Goal: Transaction & Acquisition: Purchase product/service

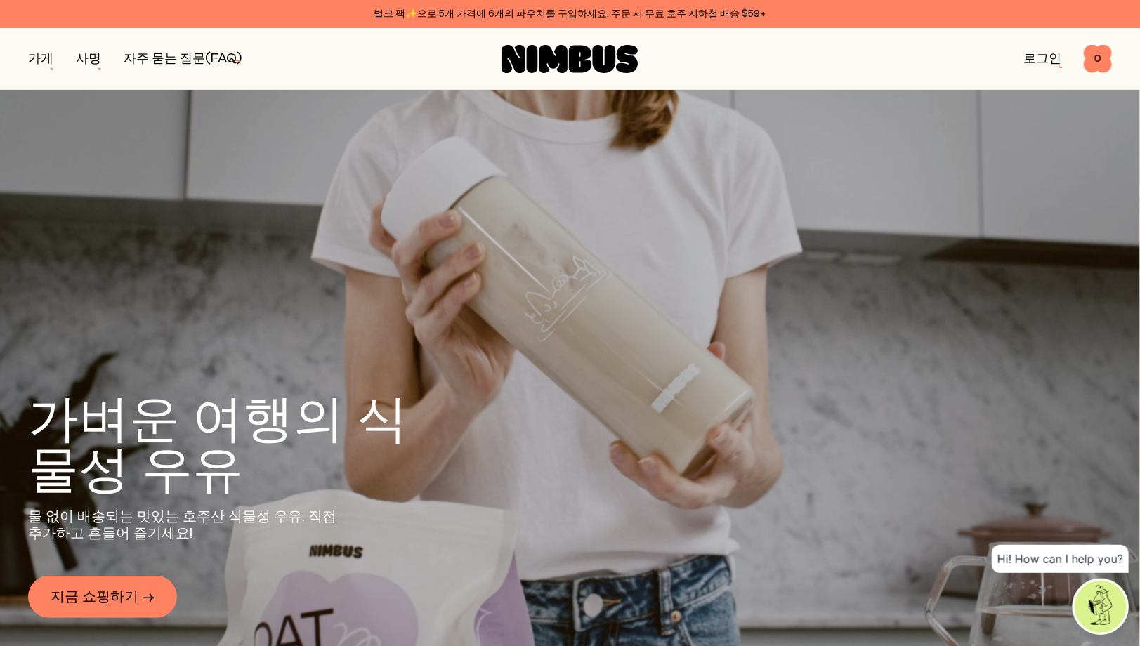
click at [1038, 55] on font "로그인" at bounding box center [1042, 59] width 38 height 13
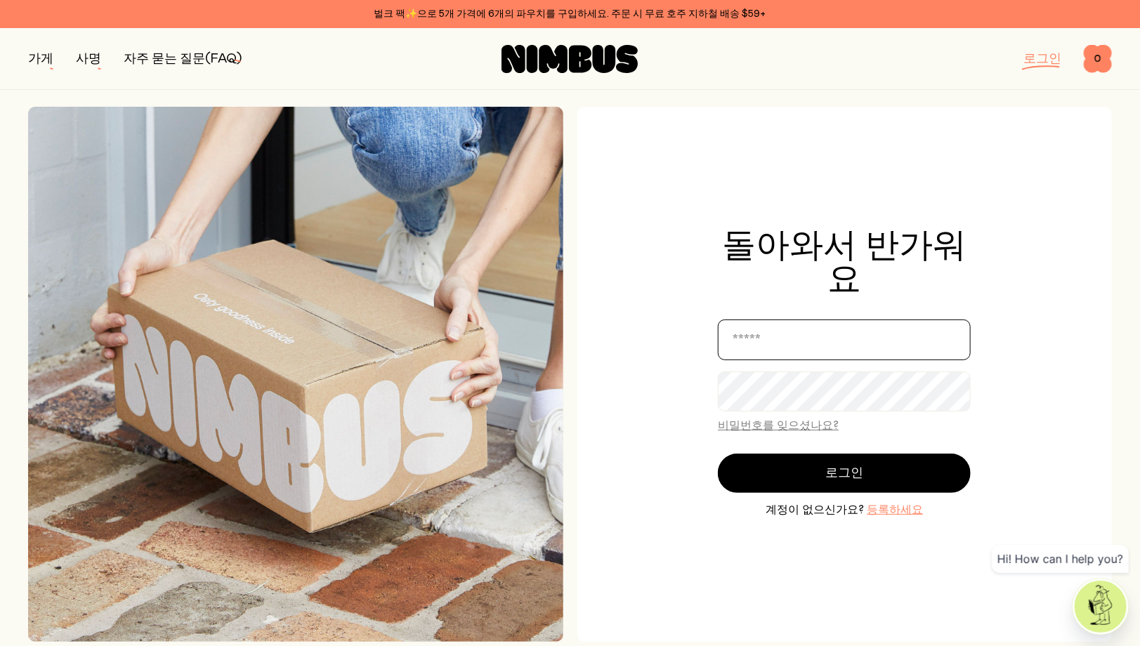
click at [762, 339] on input "email" at bounding box center [844, 340] width 253 height 41
type input "*"
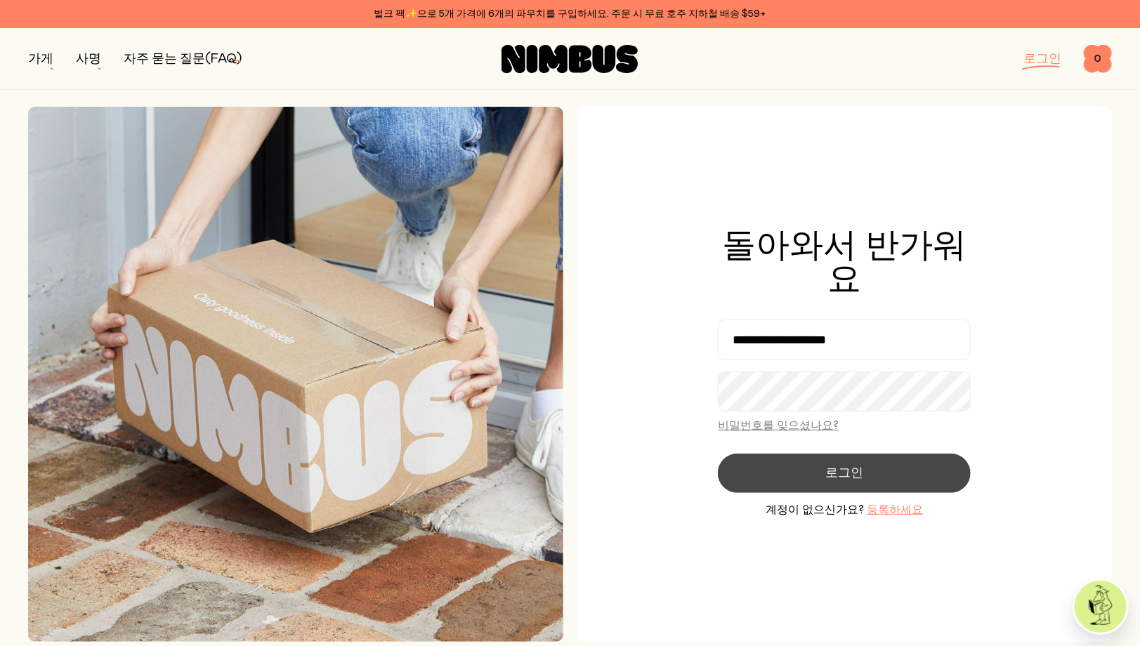
click at [869, 485] on button "로그인" at bounding box center [844, 473] width 253 height 39
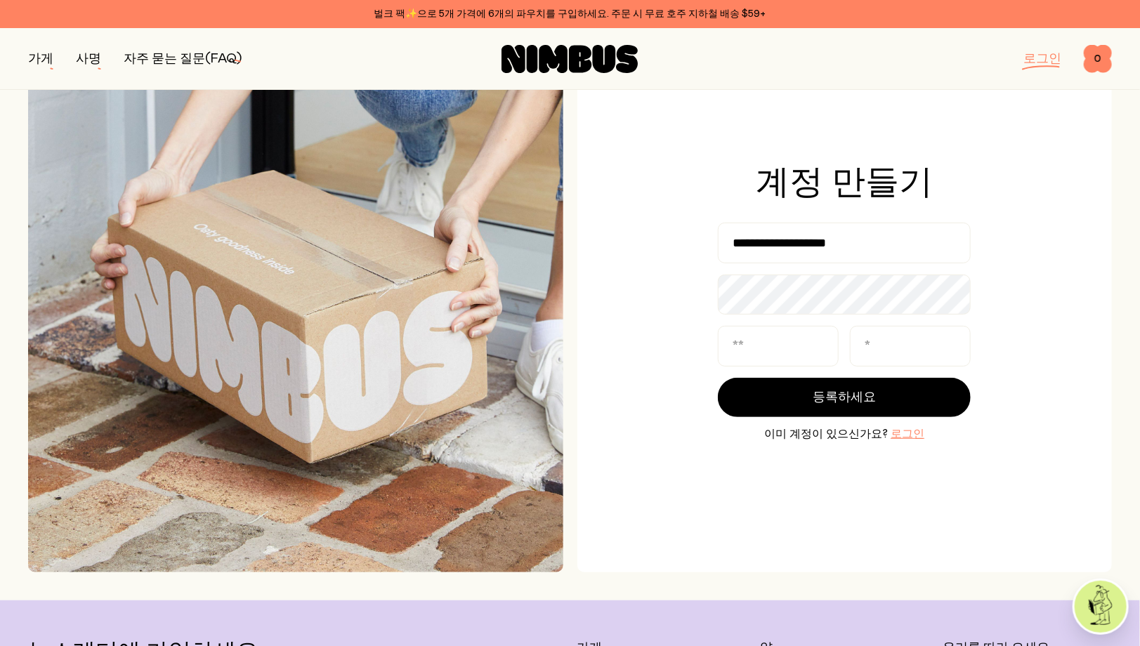
scroll to position [70, 0]
click at [787, 242] on input "**********" at bounding box center [844, 242] width 253 height 41
drag, startPoint x: 909, startPoint y: 248, endPoint x: 665, endPoint y: 254, distance: 243.8
click at [698, 254] on div "**********" at bounding box center [844, 304] width 535 height 535
type input "**********"
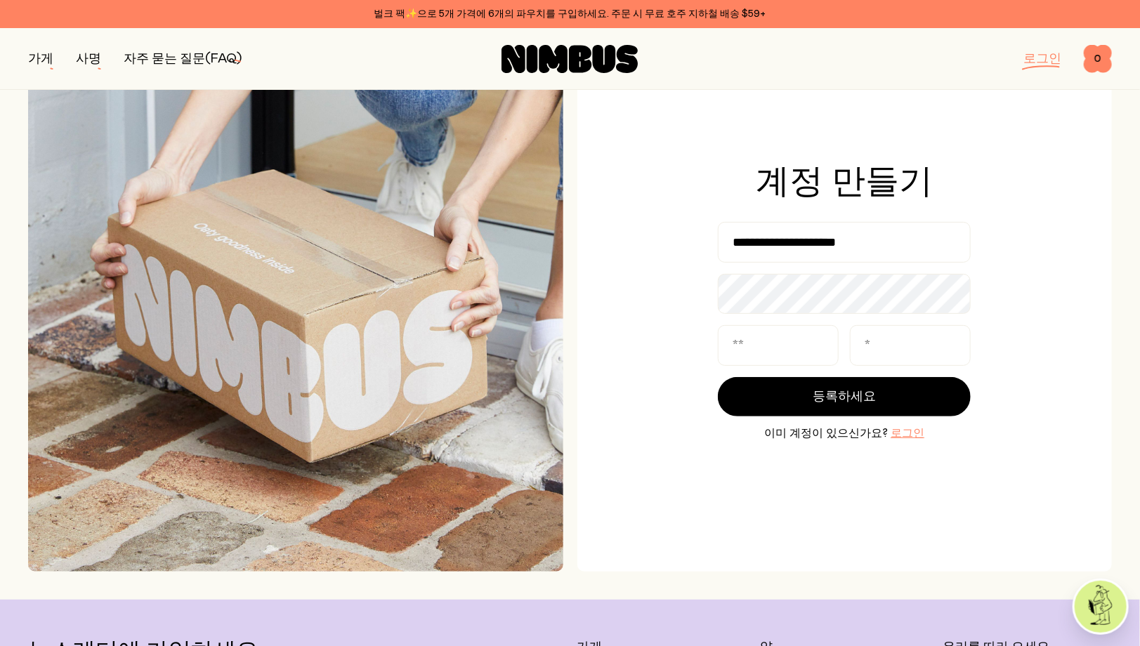
click at [1049, 59] on font "로그인" at bounding box center [1042, 59] width 38 height 13
click at [1041, 60] on font "로그인" at bounding box center [1042, 59] width 38 height 13
click at [1044, 58] on font "로그인" at bounding box center [1042, 59] width 38 height 13
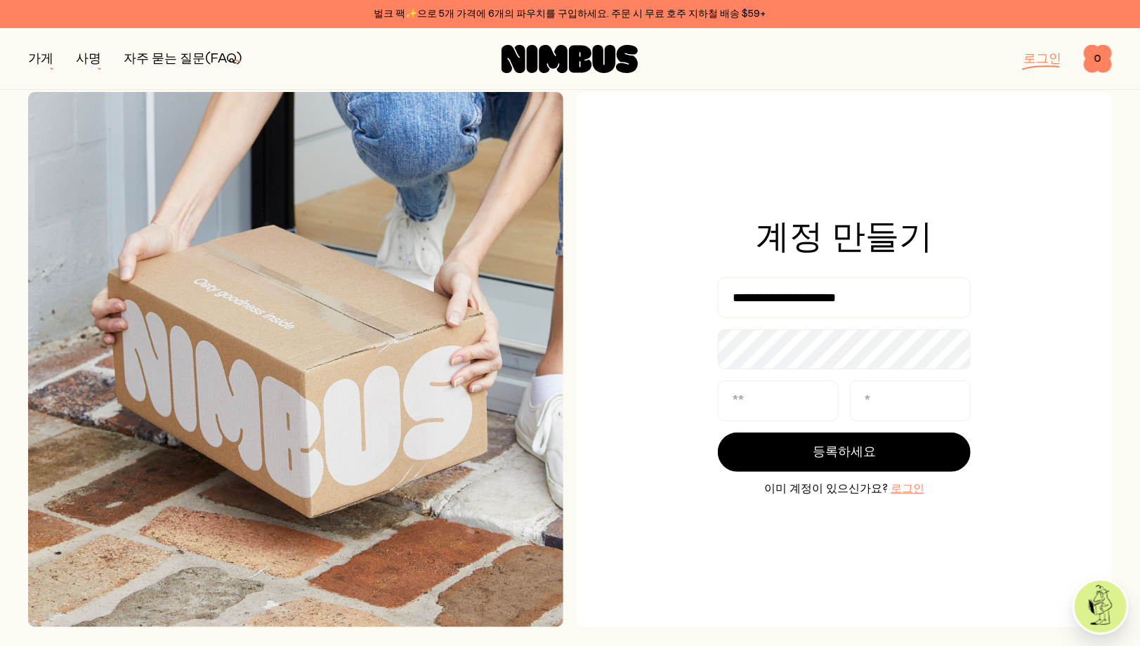
scroll to position [0, 0]
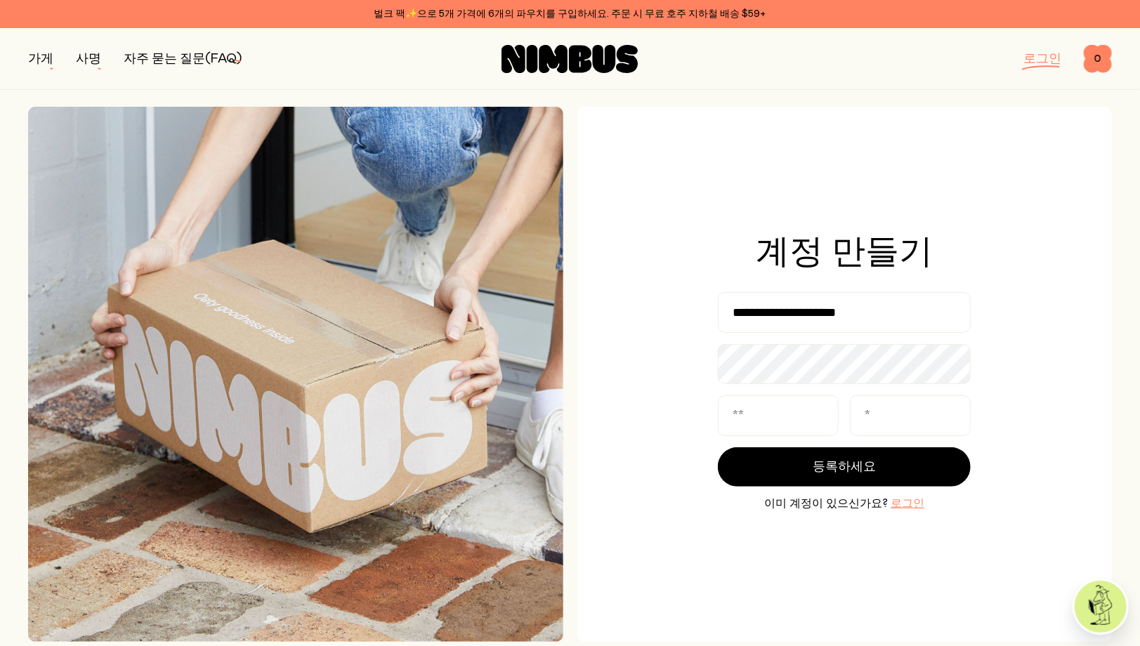
click at [569, 62] on icon at bounding box center [570, 59] width 136 height 28
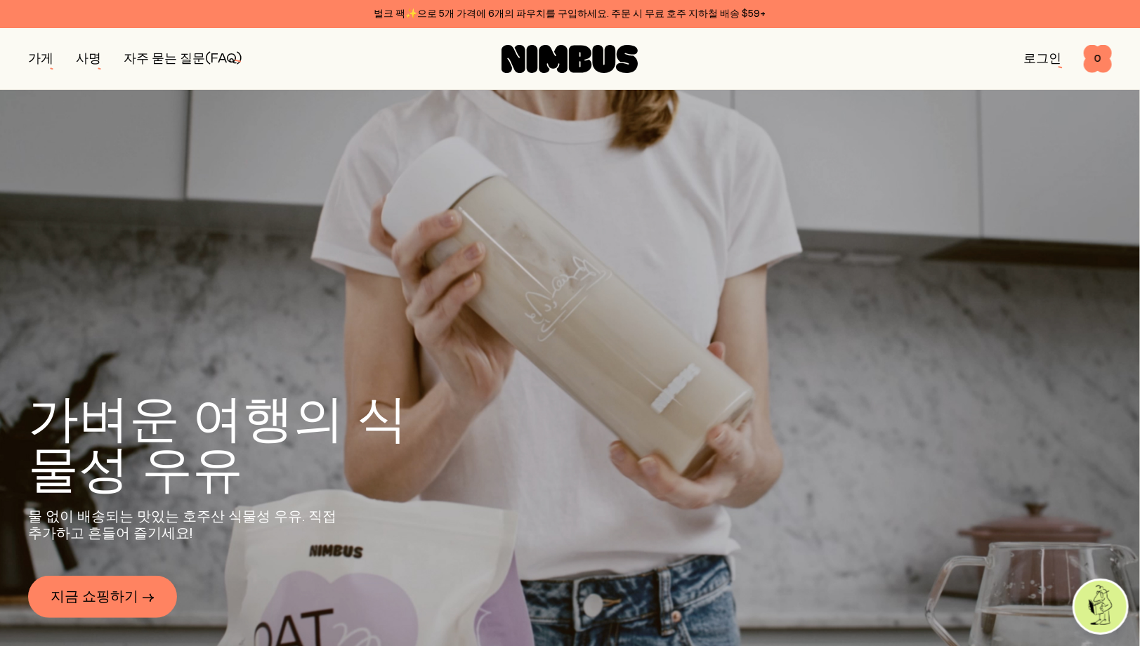
click at [1039, 65] on font "로그인" at bounding box center [1042, 59] width 38 height 13
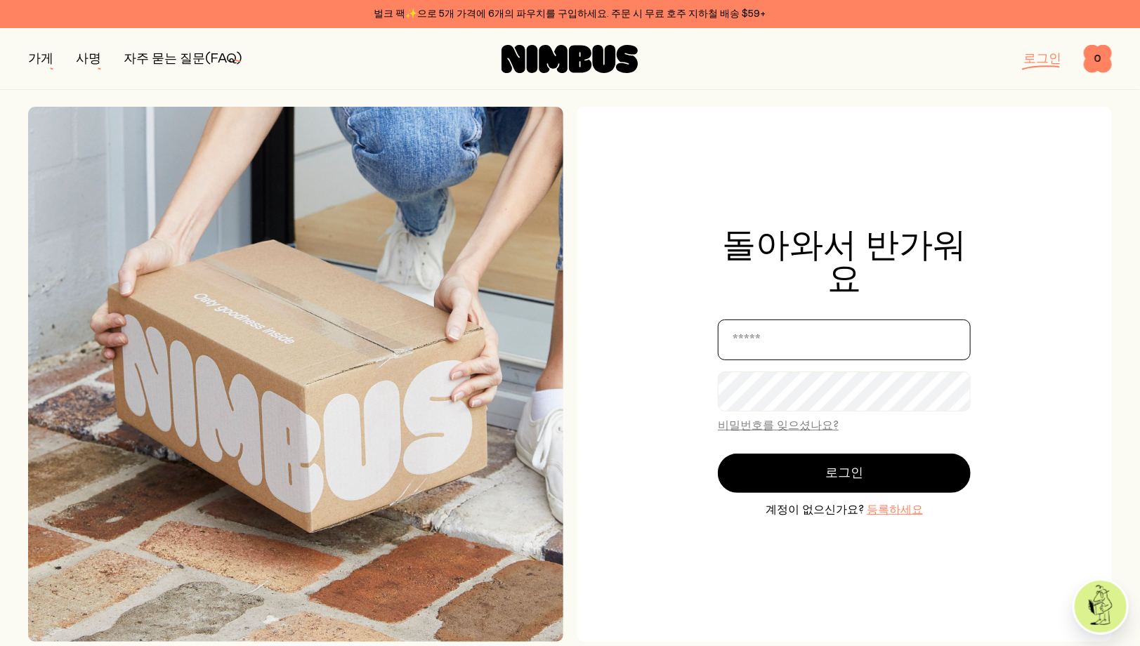
click at [780, 338] on input "email" at bounding box center [844, 340] width 253 height 41
paste input "**********"
type input "**********"
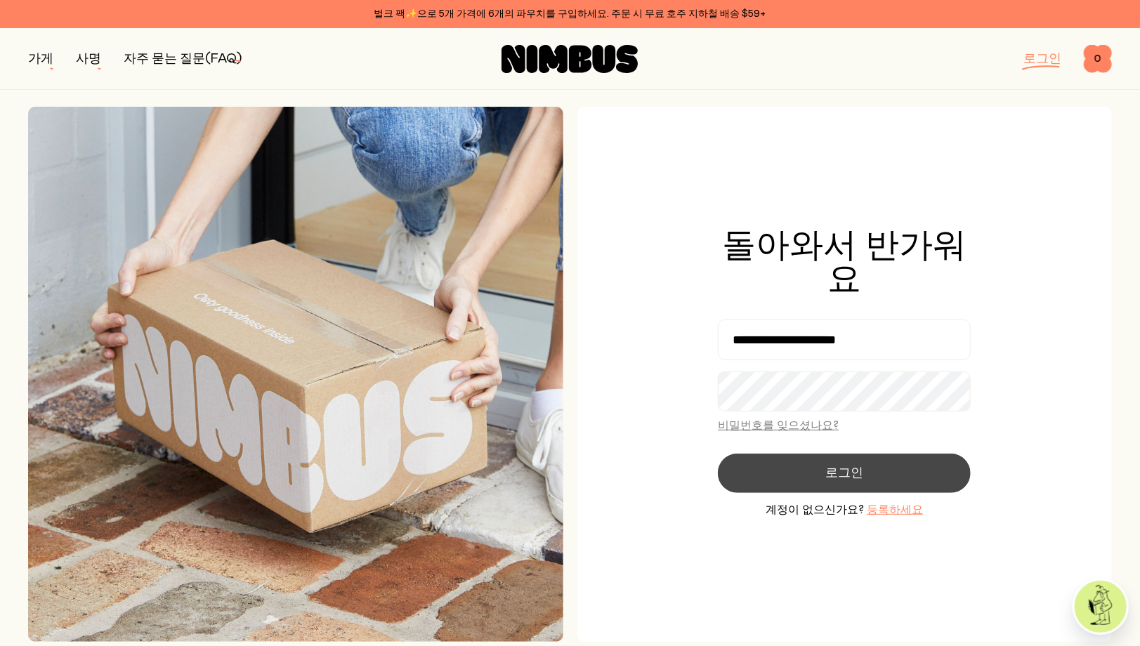
click at [877, 478] on button "로그인" at bounding box center [844, 473] width 253 height 39
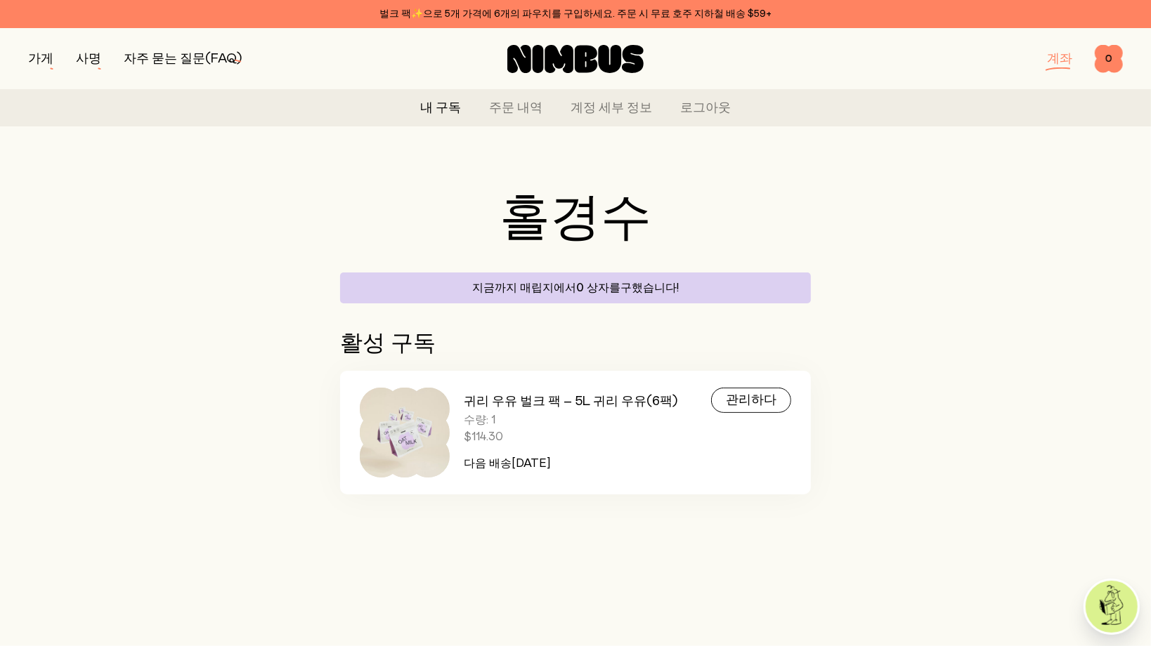
click at [568, 405] on h3 "귀리 우유 벌크 팩 – 5L 귀리 우유(6팩)" at bounding box center [571, 401] width 214 height 17
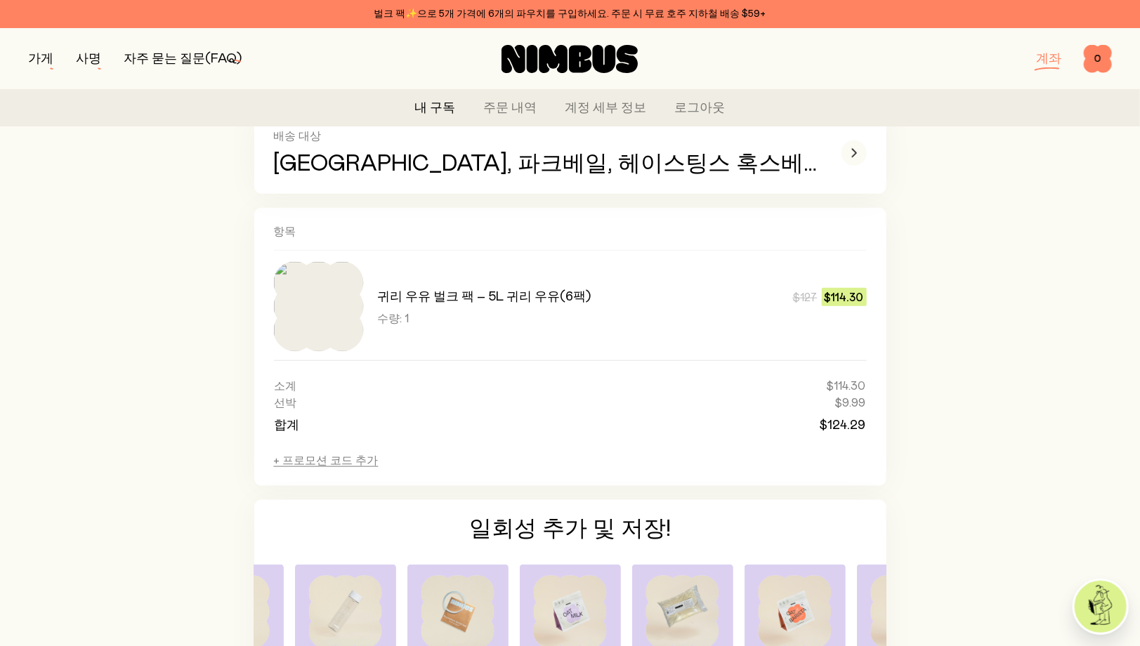
scroll to position [632, 0]
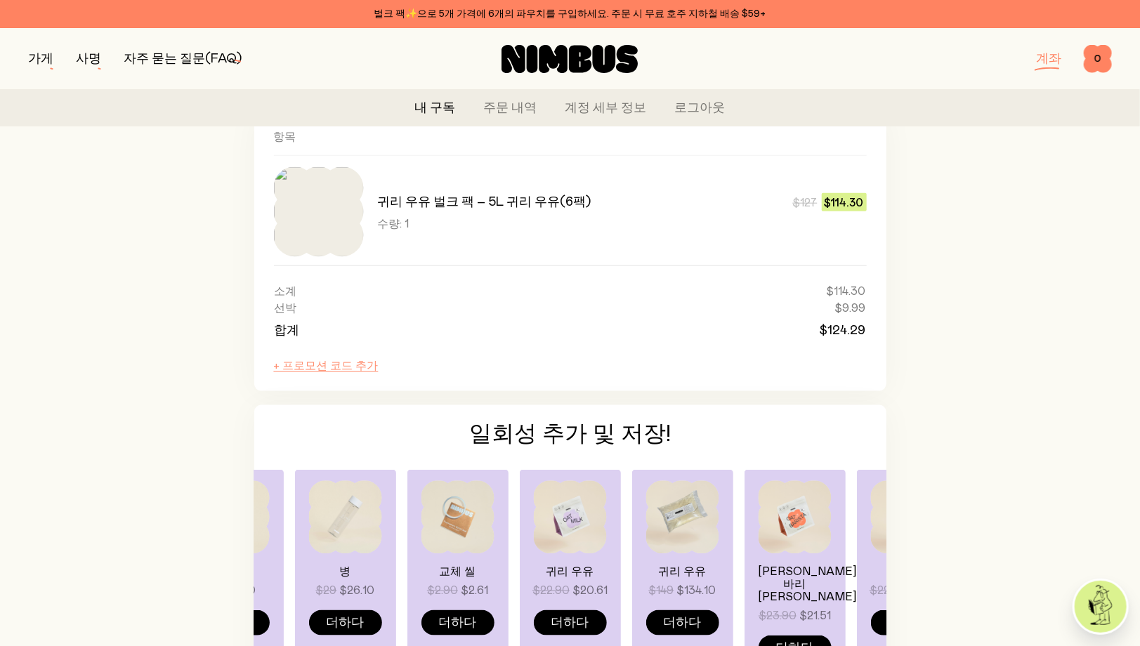
click at [315, 366] on font "+ 프로모션 코드 추가" at bounding box center [326, 366] width 105 height 14
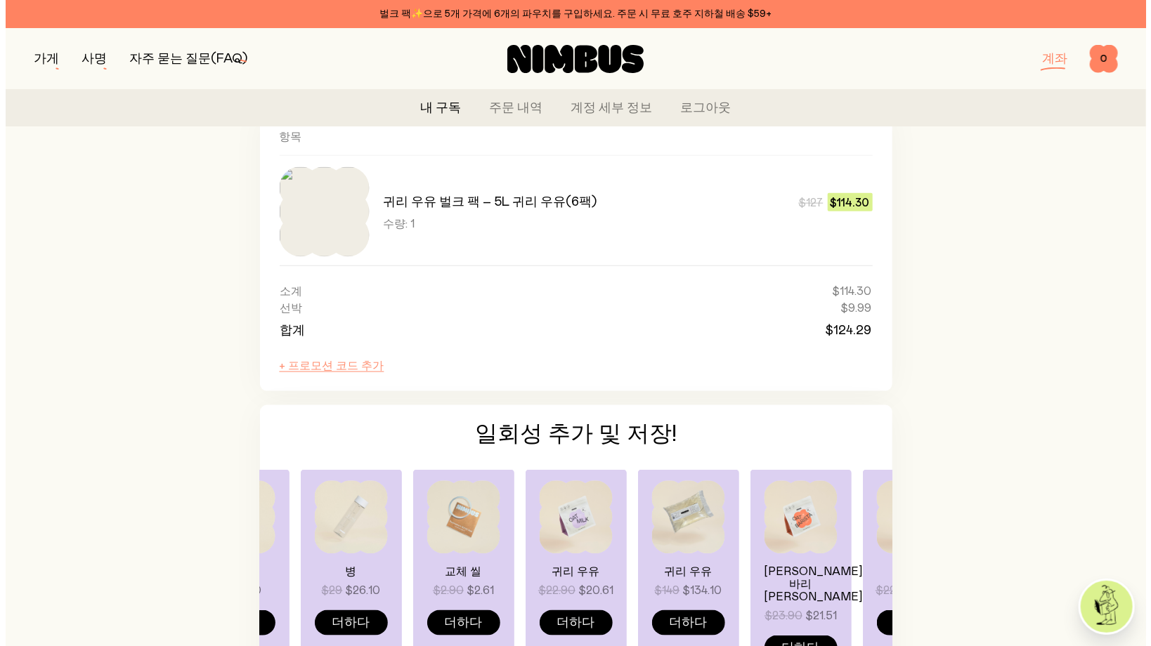
scroll to position [0, 0]
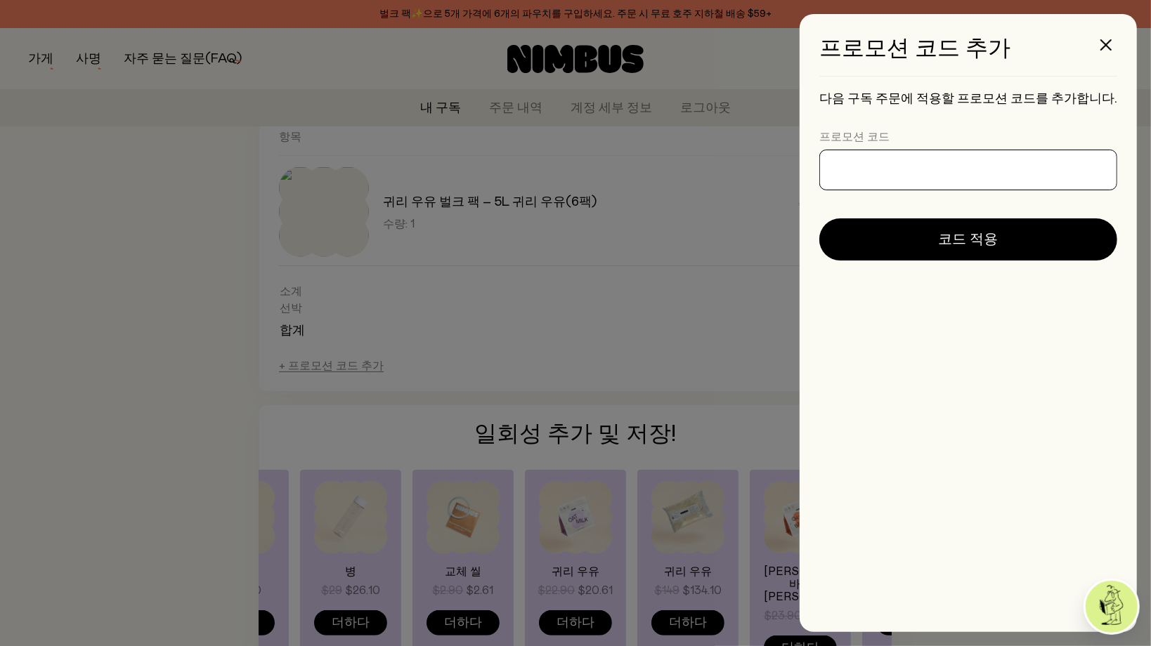
click at [856, 184] on input "프로모션 코드" at bounding box center [968, 170] width 298 height 41
click at [869, 169] on input "프로모션 코드" at bounding box center [968, 170] width 298 height 41
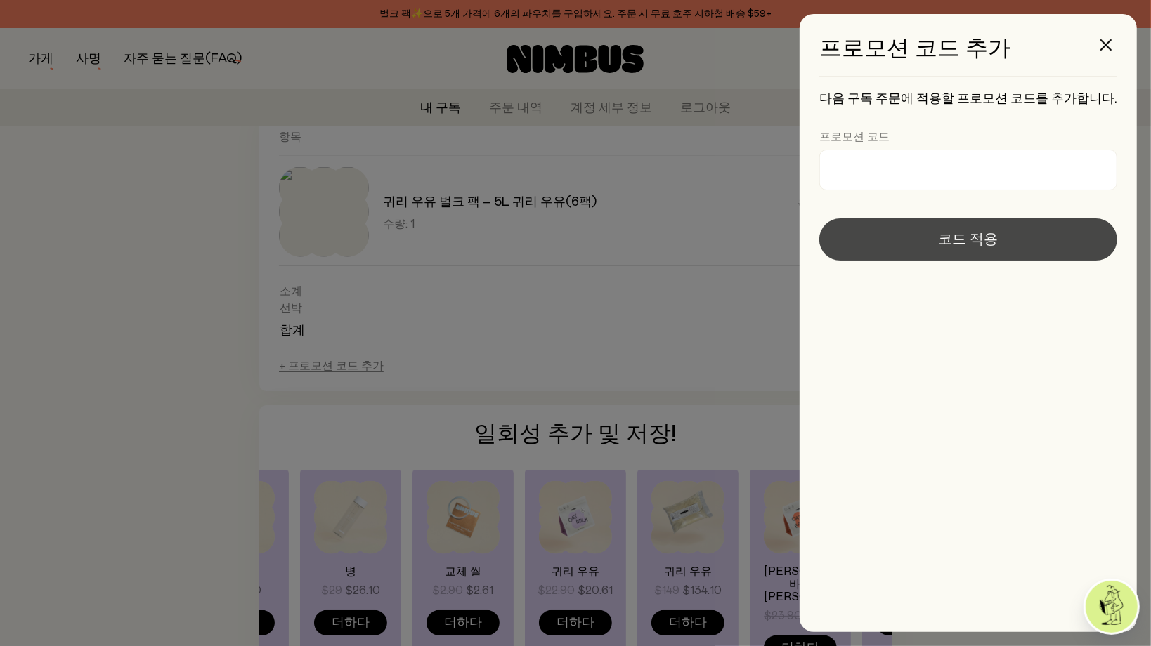
click at [942, 227] on button "코드 적용" at bounding box center [968, 239] width 298 height 42
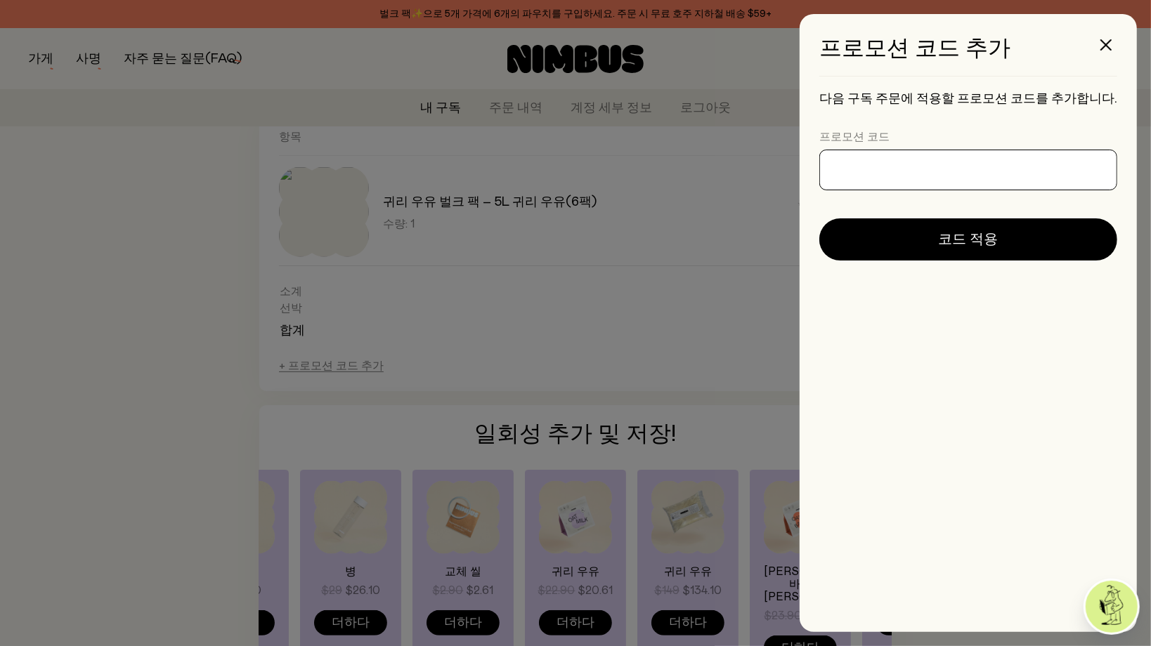
click at [922, 166] on input "프로모션 코드" at bounding box center [968, 170] width 298 height 41
click at [1105, 45] on icon "button" at bounding box center [1105, 44] width 11 height 11
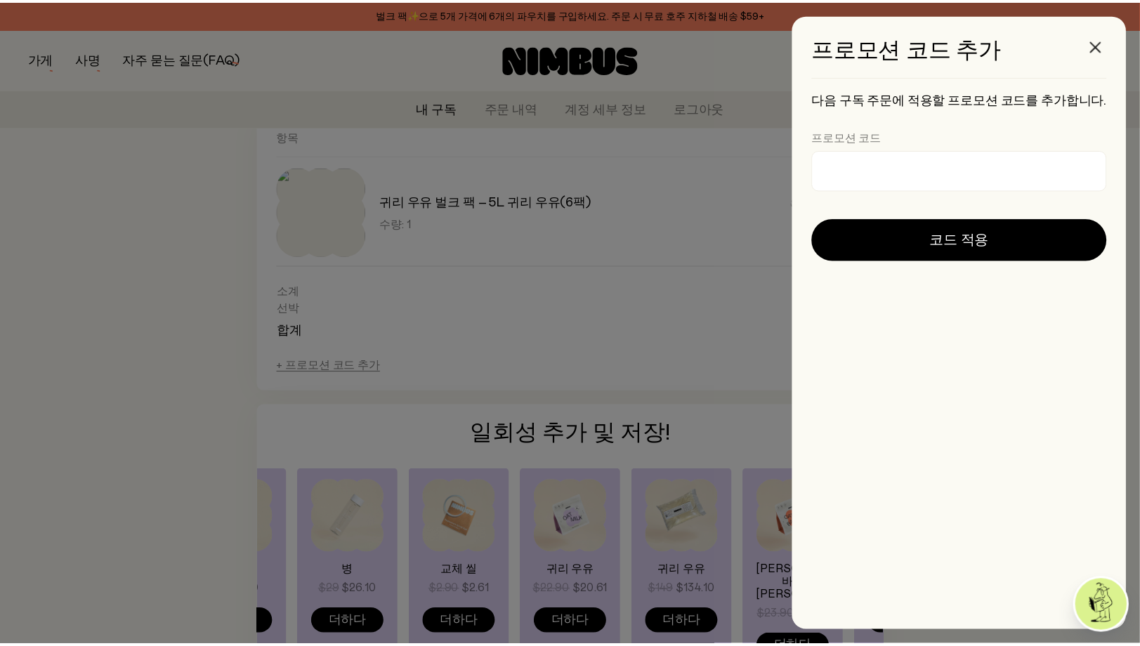
scroll to position [632, 0]
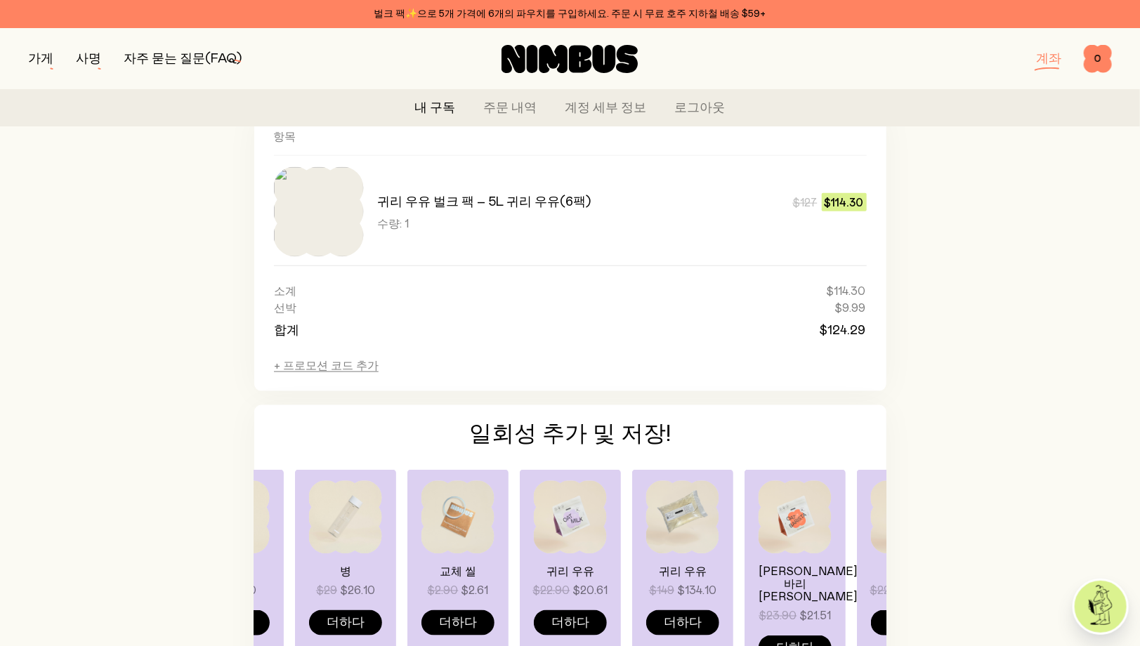
click at [182, 296] on div "뒤로 귀리 우유 벌크 팩 – 5L 귀리 우유(6팩) 구독 #692591105 다음 발송 11월 화요일 4 지금 보내기 일정 거르다 모든 것을 …" at bounding box center [570, 160] width 1084 height 1310
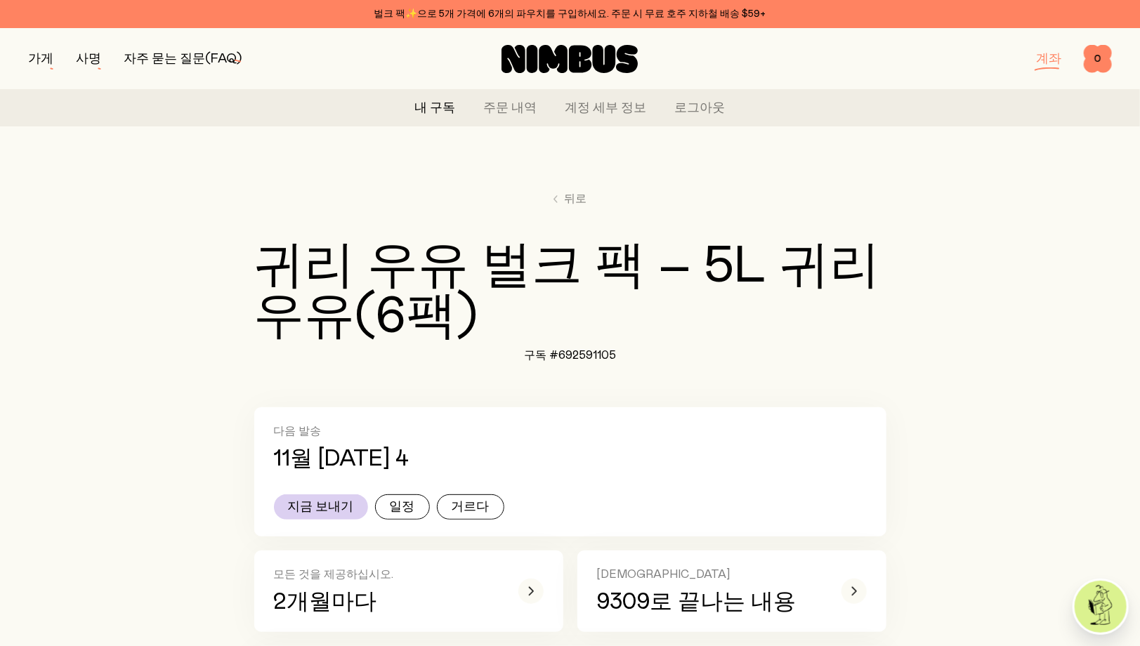
scroll to position [0, 0]
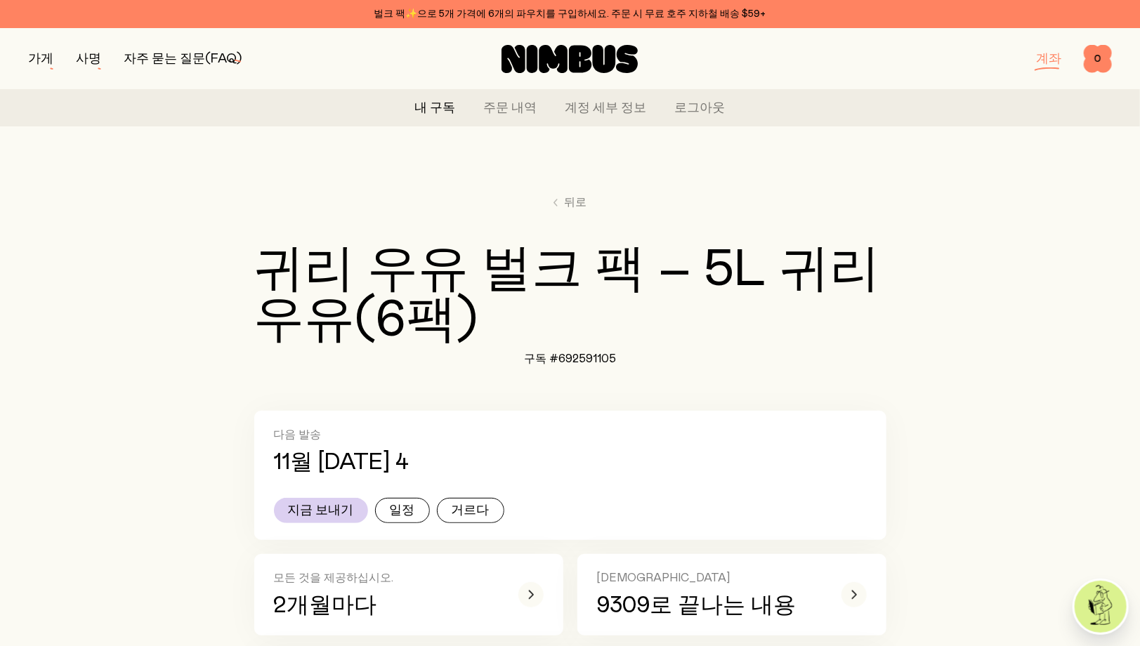
click at [554, 58] on icon at bounding box center [553, 59] width 29 height 28
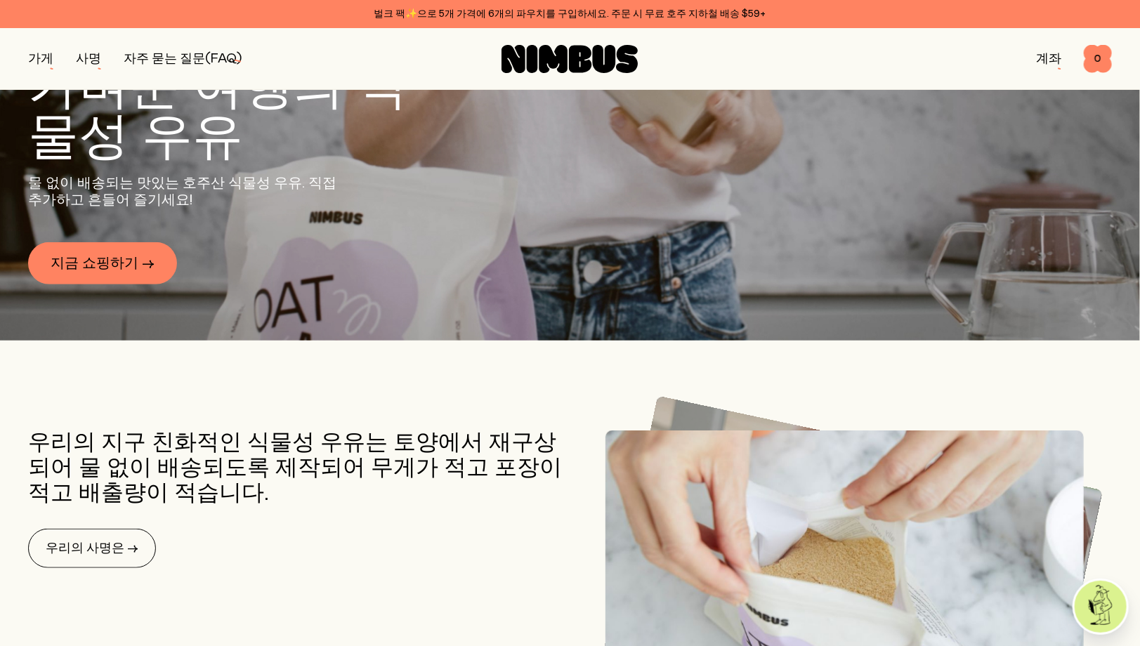
scroll to position [351, 0]
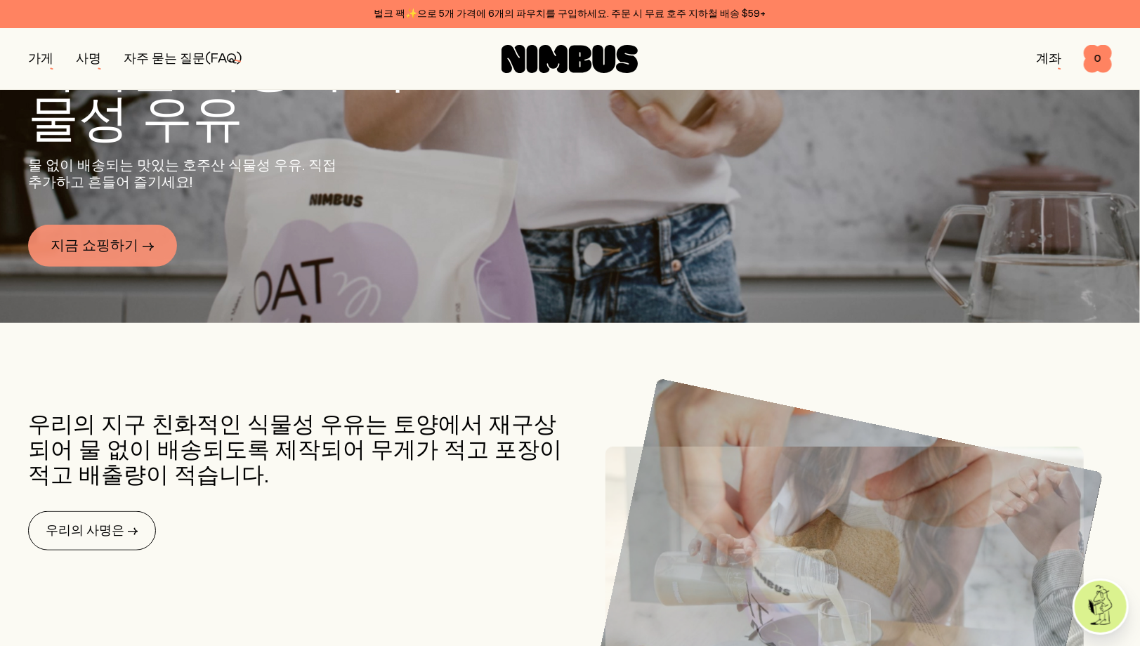
click at [125, 254] on link "지금 쇼핑하기 →" at bounding box center [102, 246] width 149 height 42
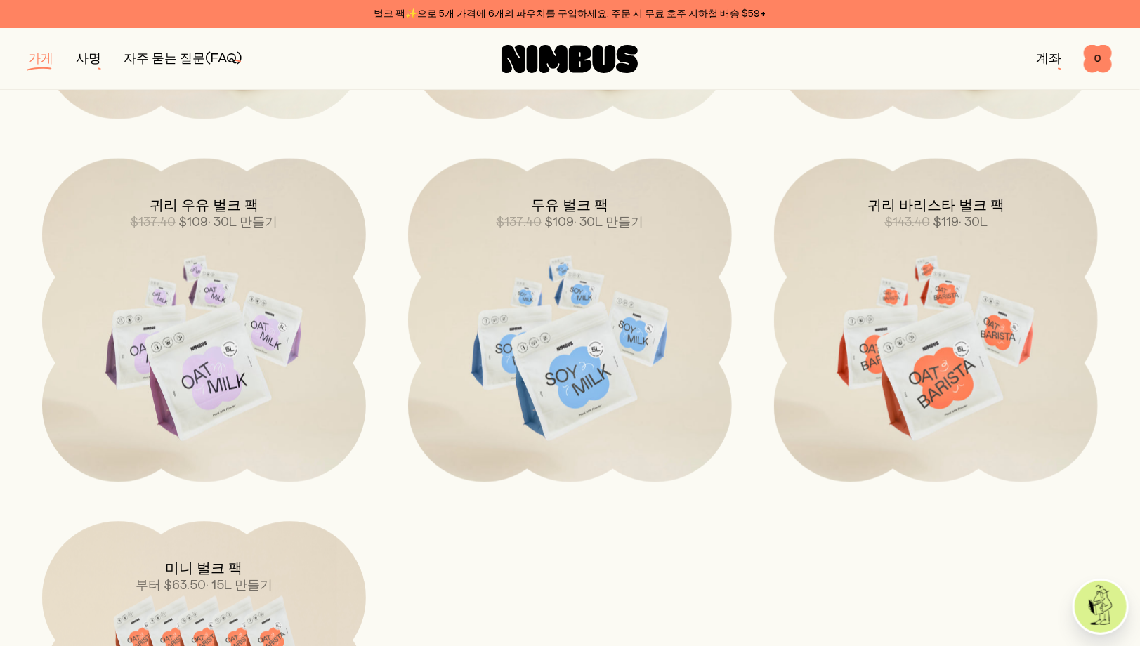
scroll to position [1405, 0]
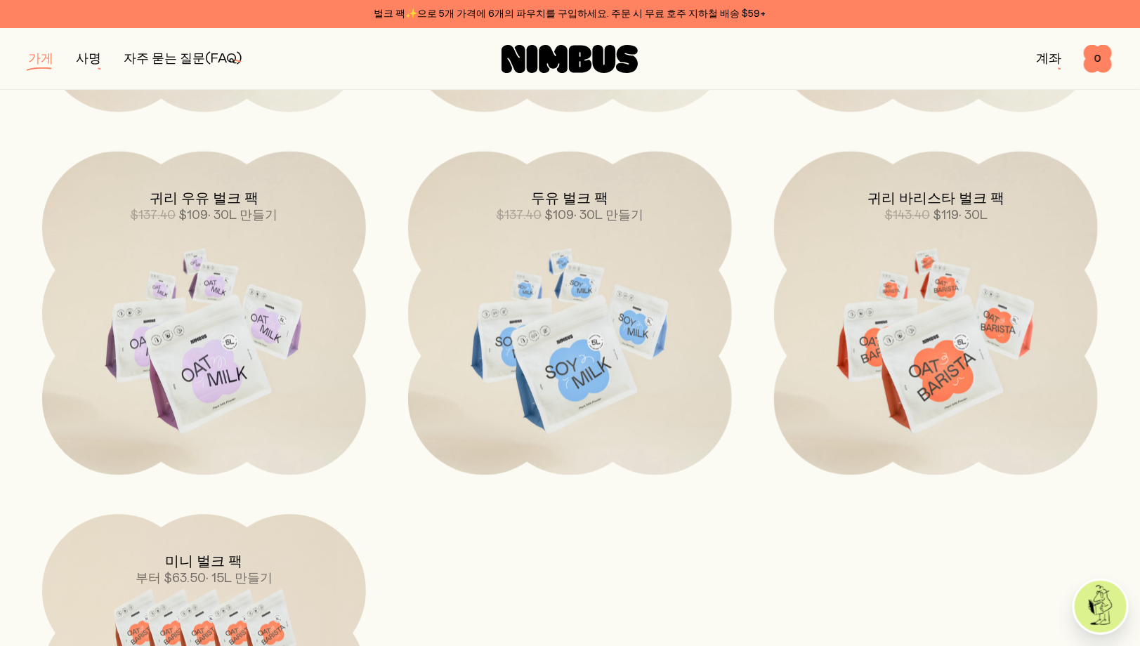
click at [248, 303] on img at bounding box center [204, 341] width 324 height 381
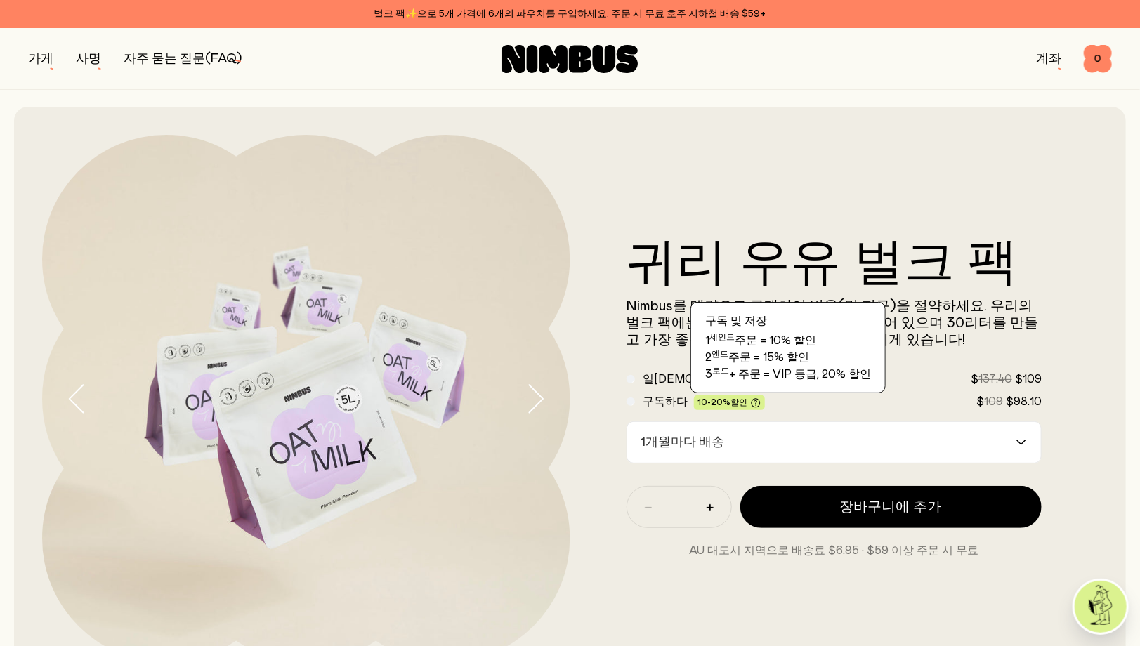
click at [753, 458] on input "옵션 검색" at bounding box center [872, 442] width 285 height 41
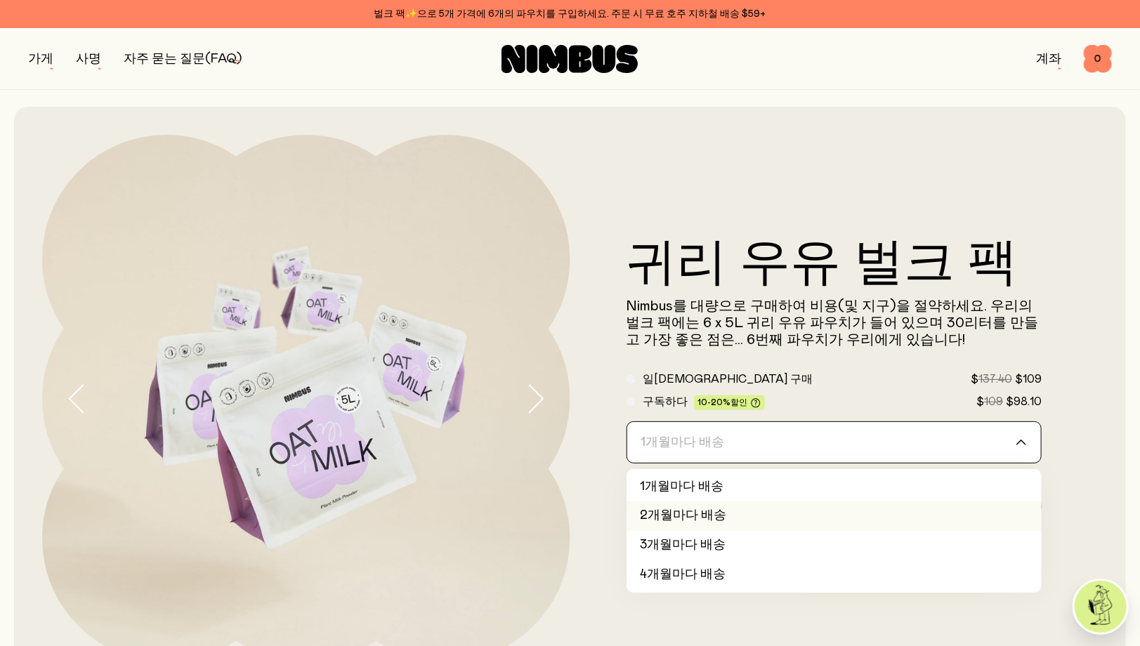
click at [731, 515] on li "2개월마다 배송" at bounding box center [835, 517] width 416 height 30
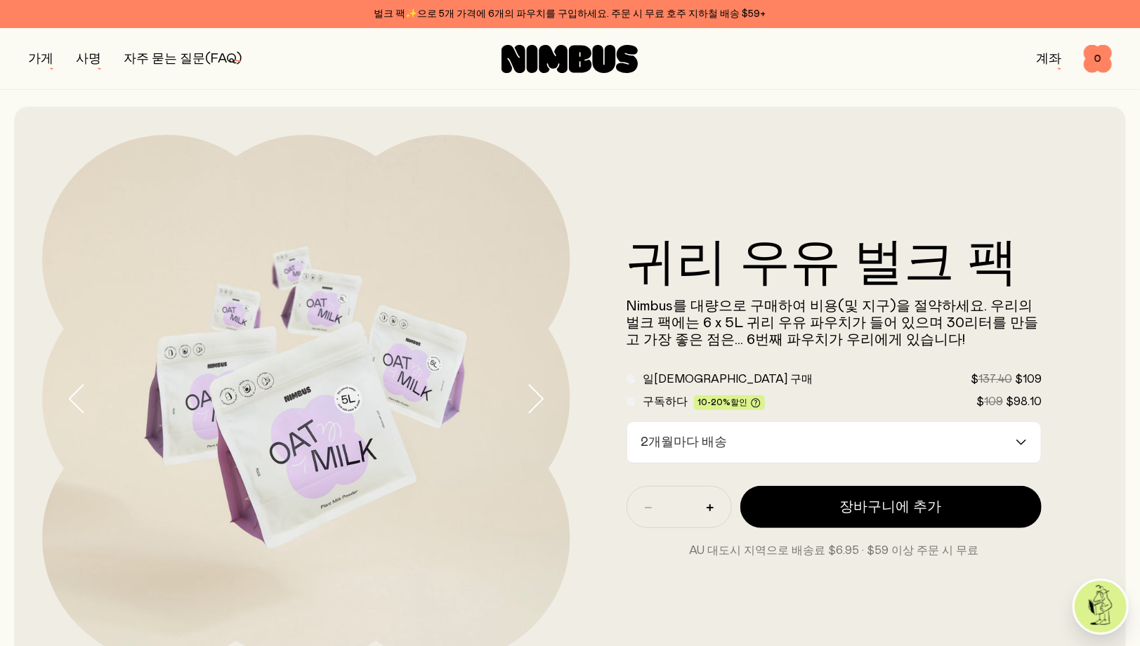
click at [1090, 332] on form "귀리 우유 벌크 팩 Nimbus를 대량으로 구매하여 비용(및 지구)을 절약하세요. 우리의 벌크 팩에는 6 x 5L 귀리 우유 파우치가 들어 있…" at bounding box center [834, 399] width 528 height 320
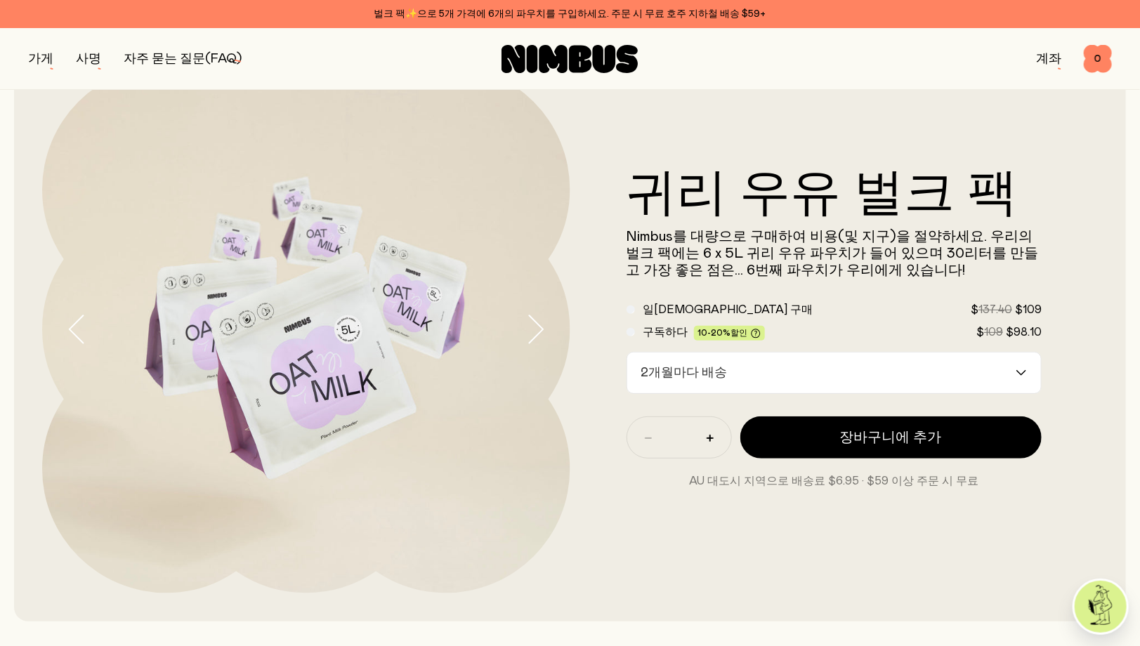
scroll to position [70, 0]
click at [1103, 410] on div "귀리 우유 벌크 팩 Nimbus를 대량으로 구매하여 비용(및 지구)을 절약하세요. 우리의 벌크 팩에는 6 x 5L 귀리 우유 파우치가 들어 있…" at bounding box center [570, 329] width 1112 height 584
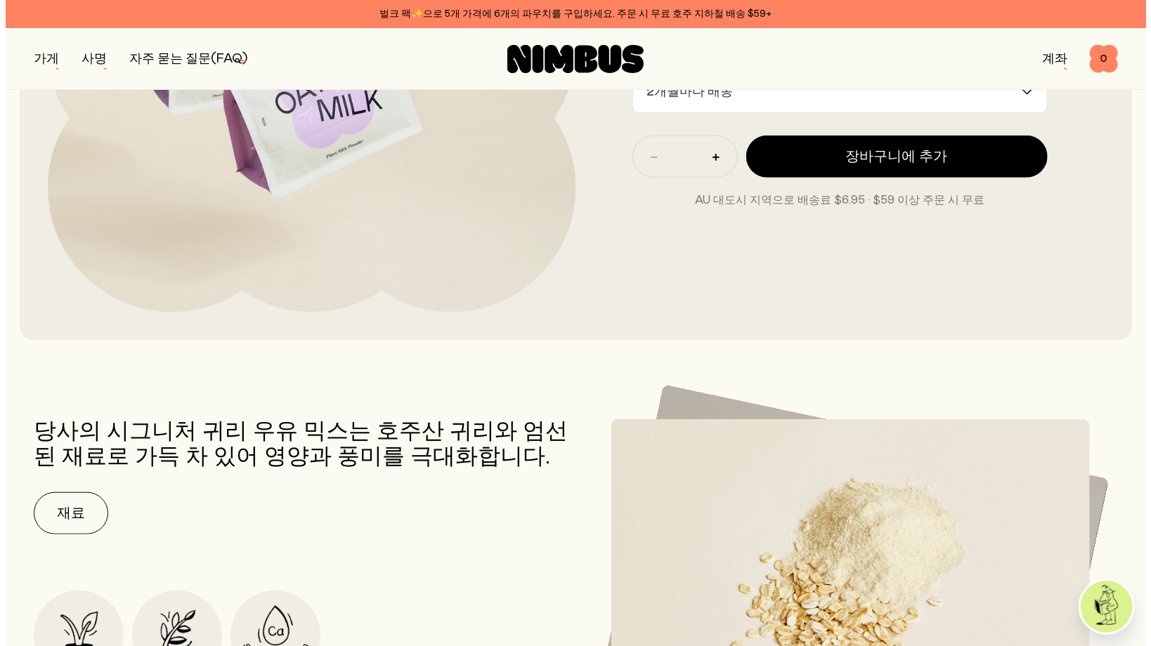
scroll to position [0, 0]
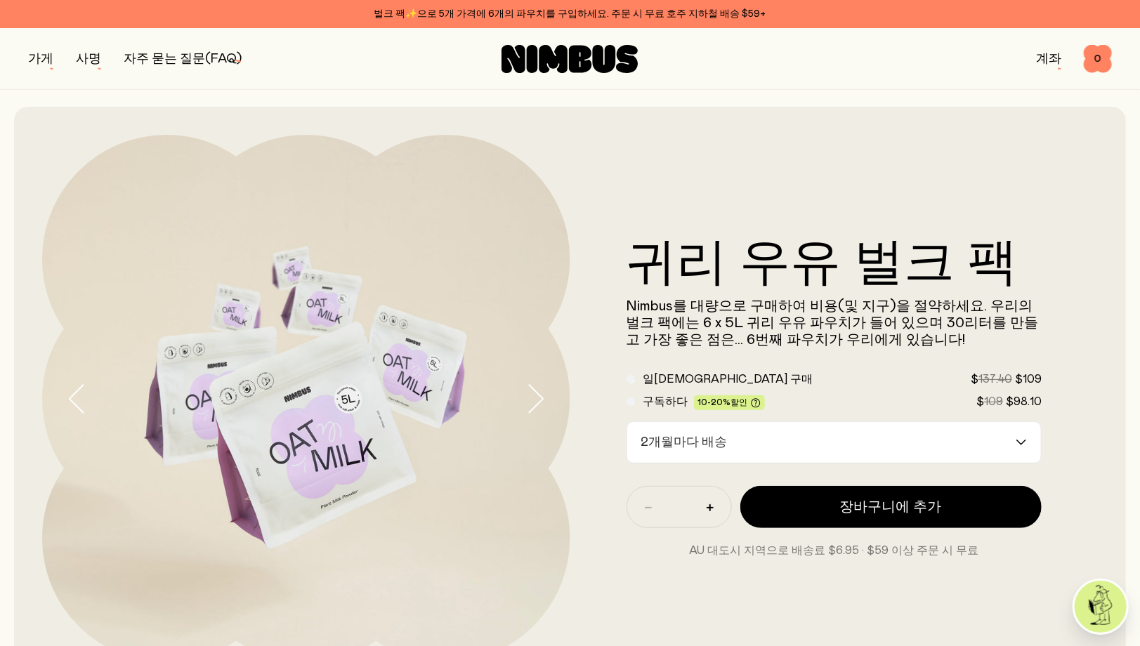
click at [1115, 305] on div "귀리 우유 벌크 팩 Nimbus를 대량으로 구매하여 비용(및 지구)을 절약하세요. 우리의 벌크 팩에는 6 x 5L 귀리 우유 파우치가 들어 있…" at bounding box center [570, 399] width 1112 height 584
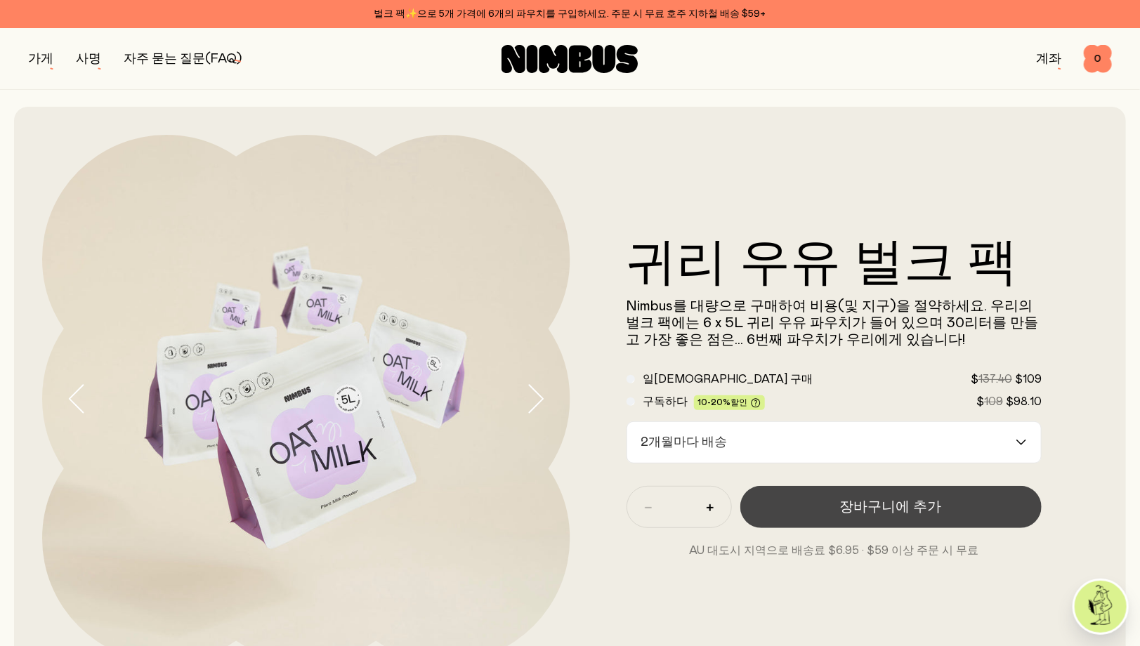
click at [941, 509] on button "장바구니에 추가" at bounding box center [891, 507] width 302 height 42
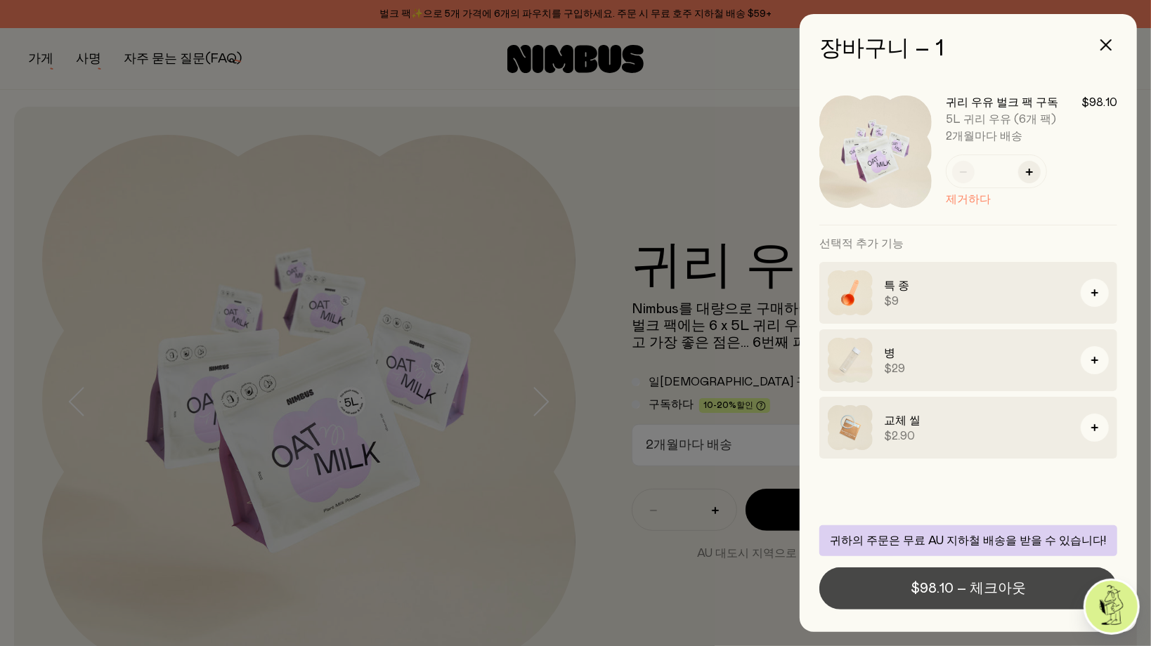
click at [934, 586] on font "$98.10 – 체크아웃" at bounding box center [967, 589] width 115 height 14
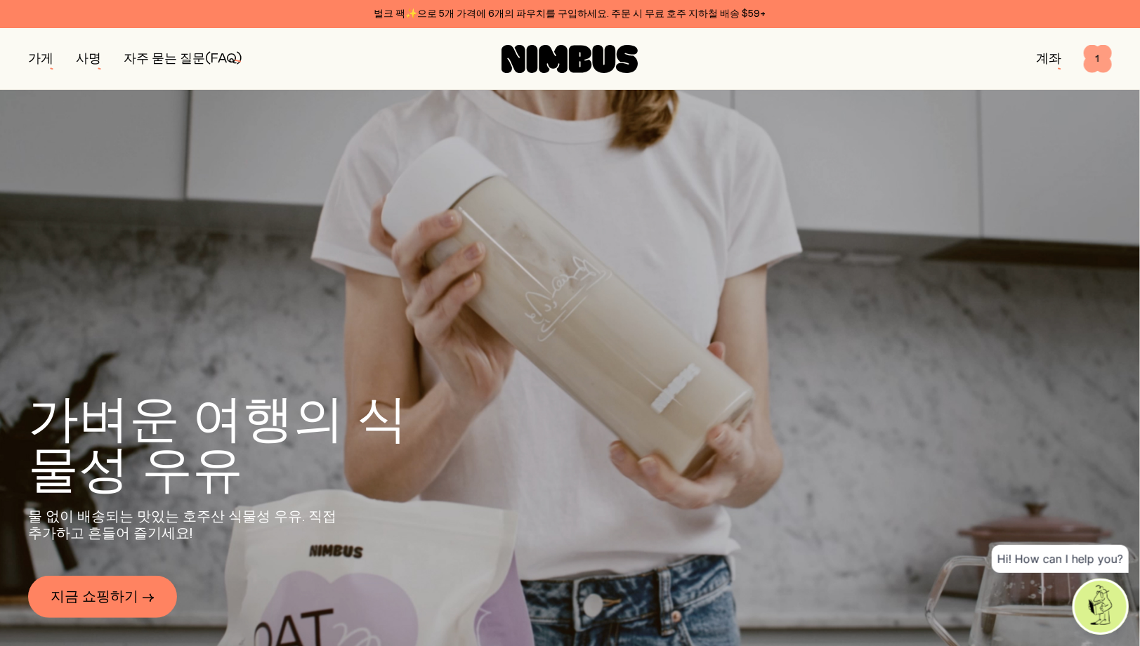
click at [1098, 59] on span "1" at bounding box center [1098, 59] width 28 height 28
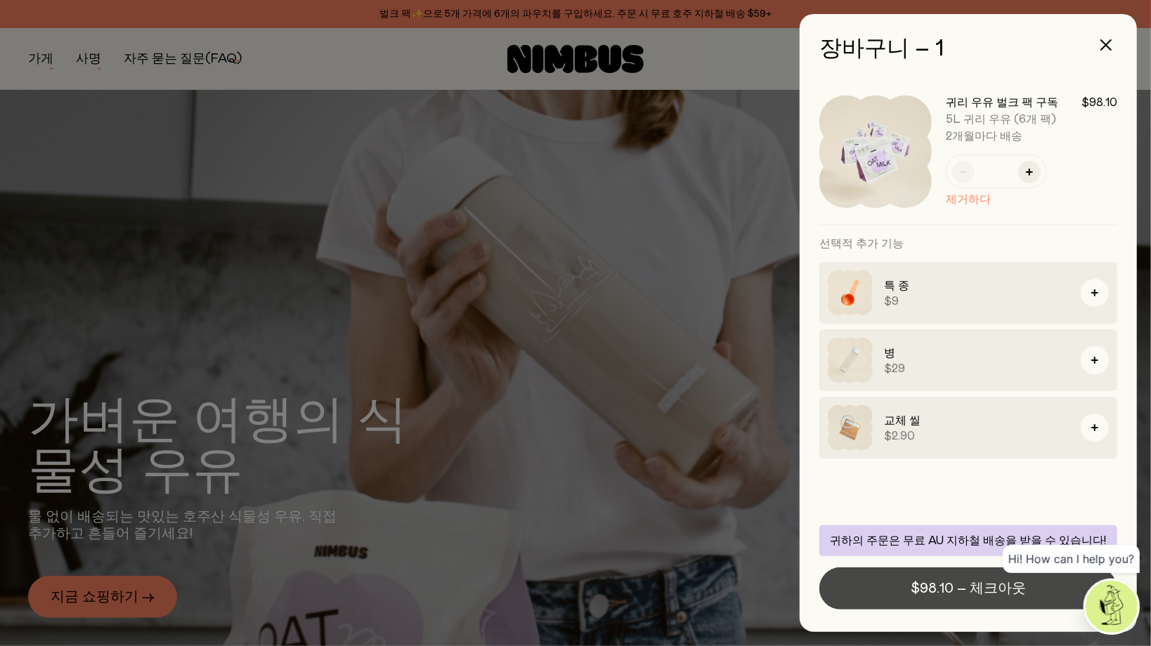
click at [941, 586] on font "$98.10 – 체크아웃" at bounding box center [967, 589] width 115 height 14
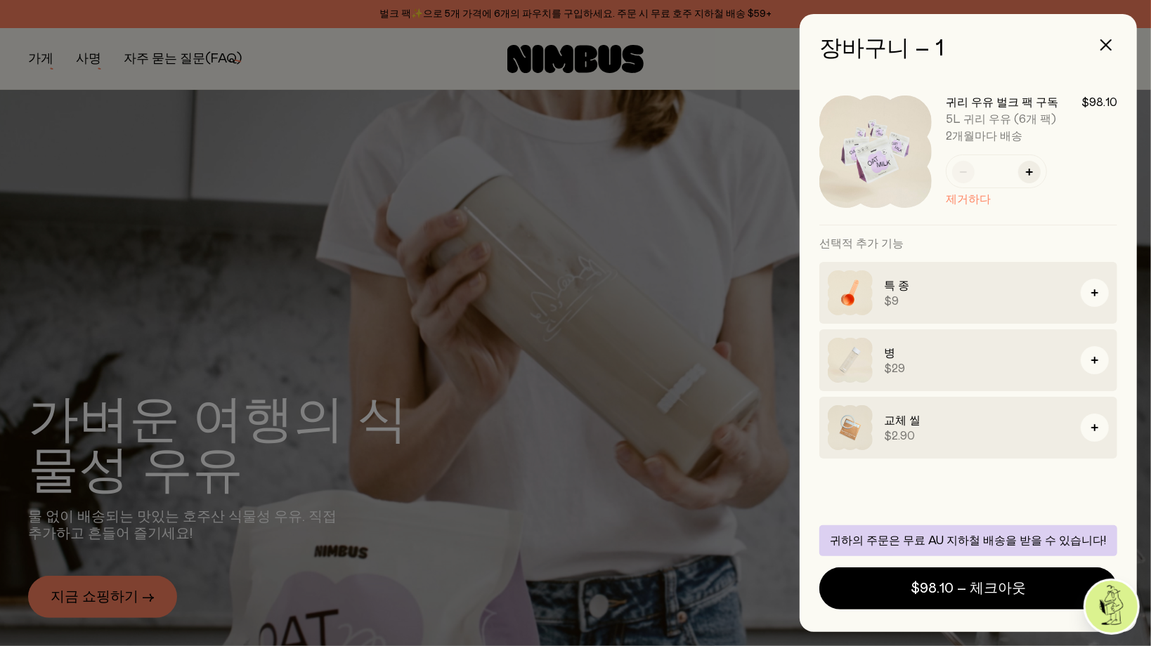
click at [197, 55] on div at bounding box center [575, 323] width 1151 height 646
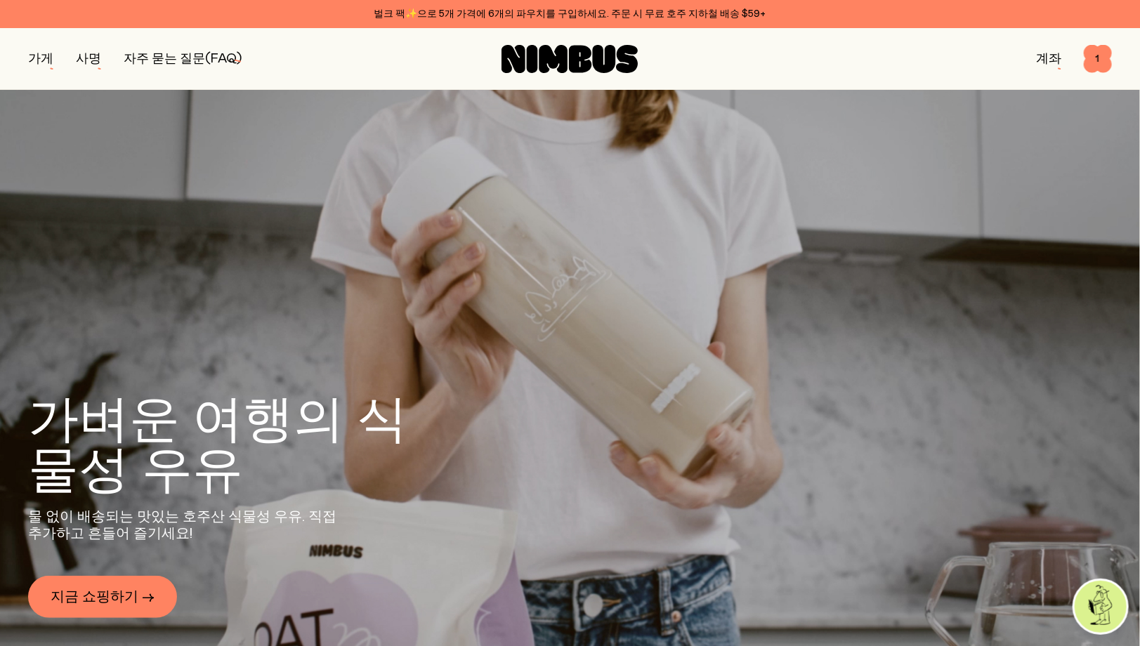
click at [182, 56] on font "자주 묻는 질문(FAQ)" at bounding box center [183, 59] width 118 height 13
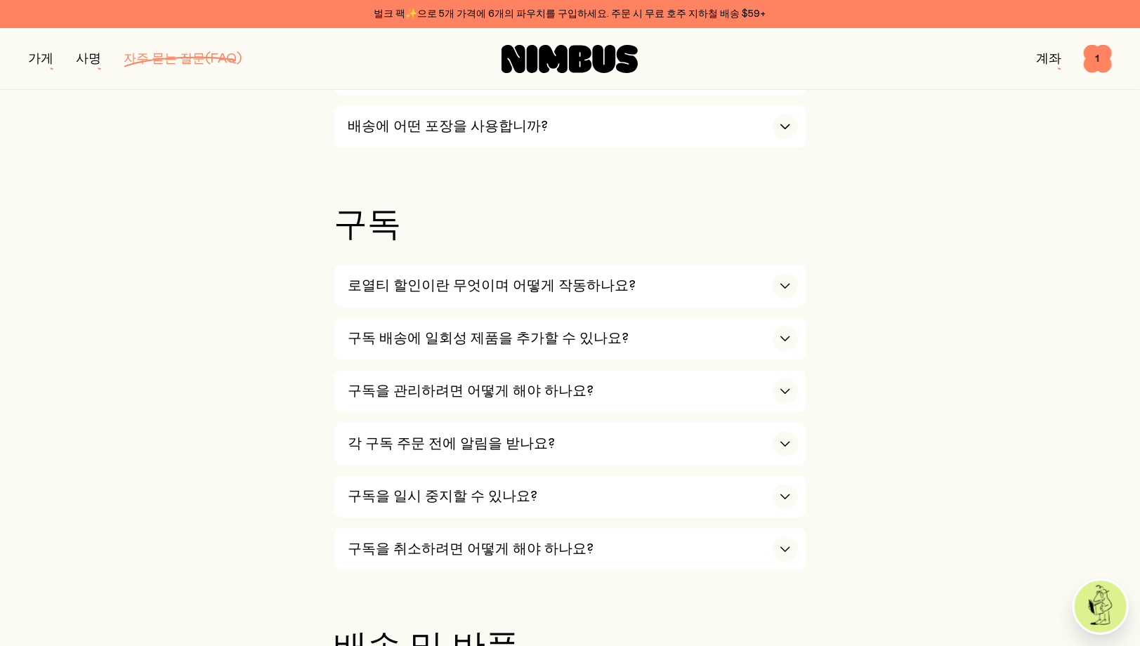
scroll to position [1616, 0]
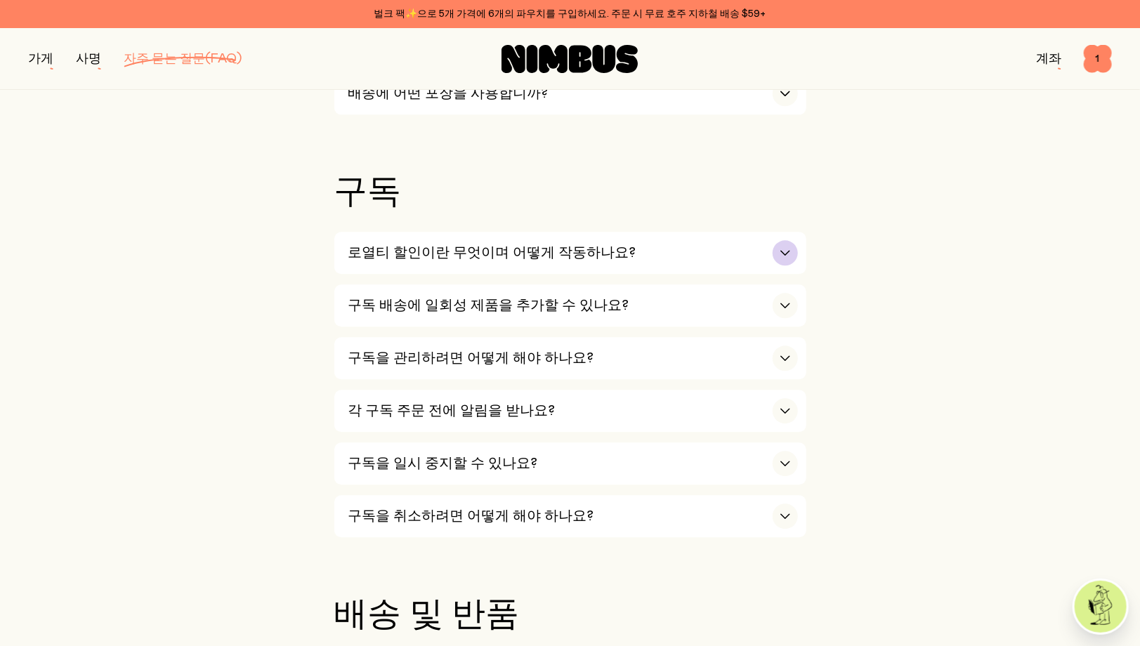
click at [428, 244] on h3 "로열티 할인이란 무엇이며 어떻게 작동하나요?" at bounding box center [492, 252] width 288 height 17
